Goal: Browse casually

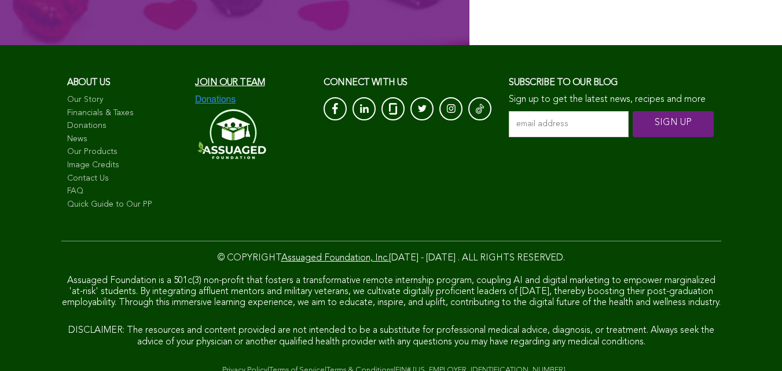
scroll to position [7610, 0]
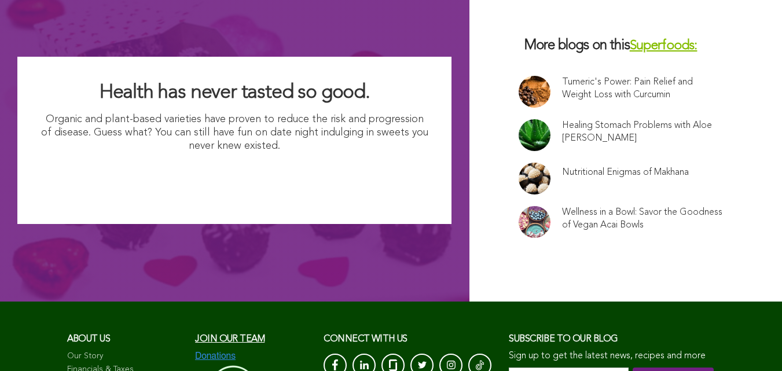
click at [519, 119] on link at bounding box center [535, 135] width 32 height 32
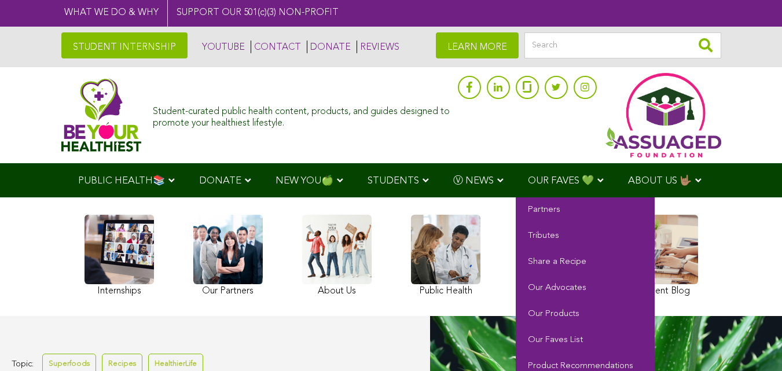
click at [528, 183] on span "OUR FAVES 💚" at bounding box center [561, 181] width 66 height 10
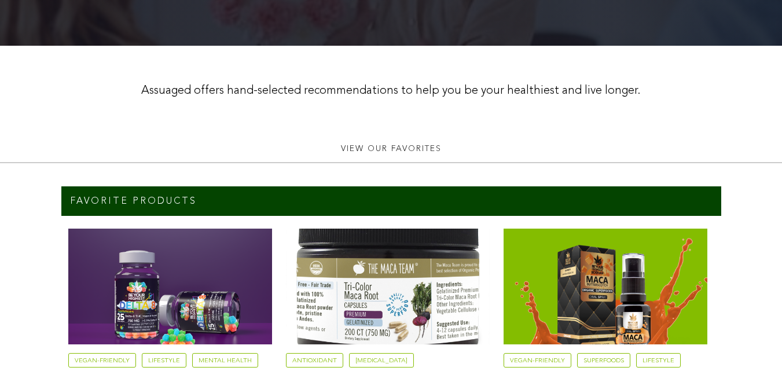
scroll to position [603, 0]
